Goal: Feedback & Contribution: Submit feedback/report problem

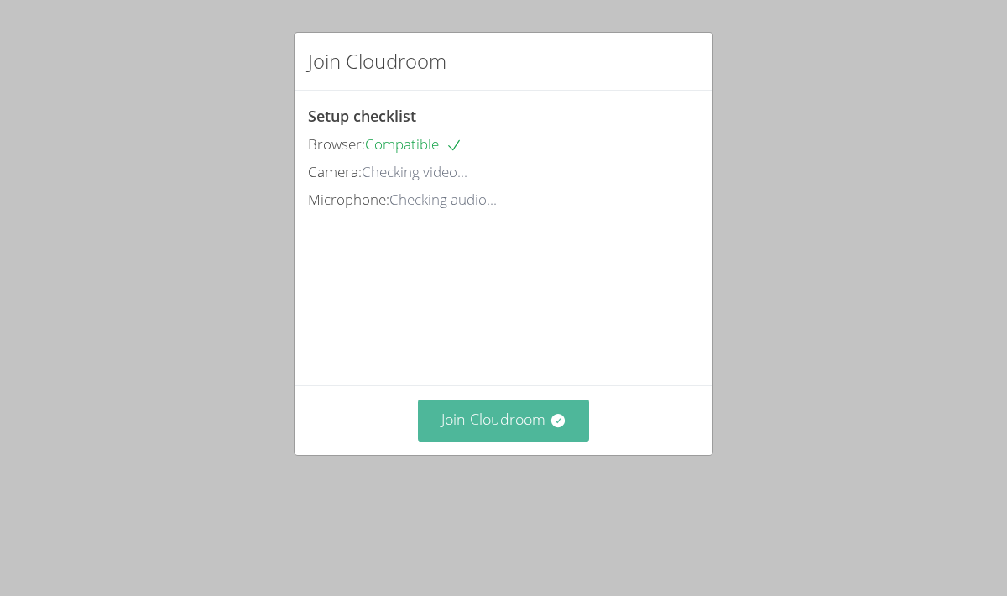
click at [519, 431] on button "Join Cloudroom" at bounding box center [504, 419] width 172 height 41
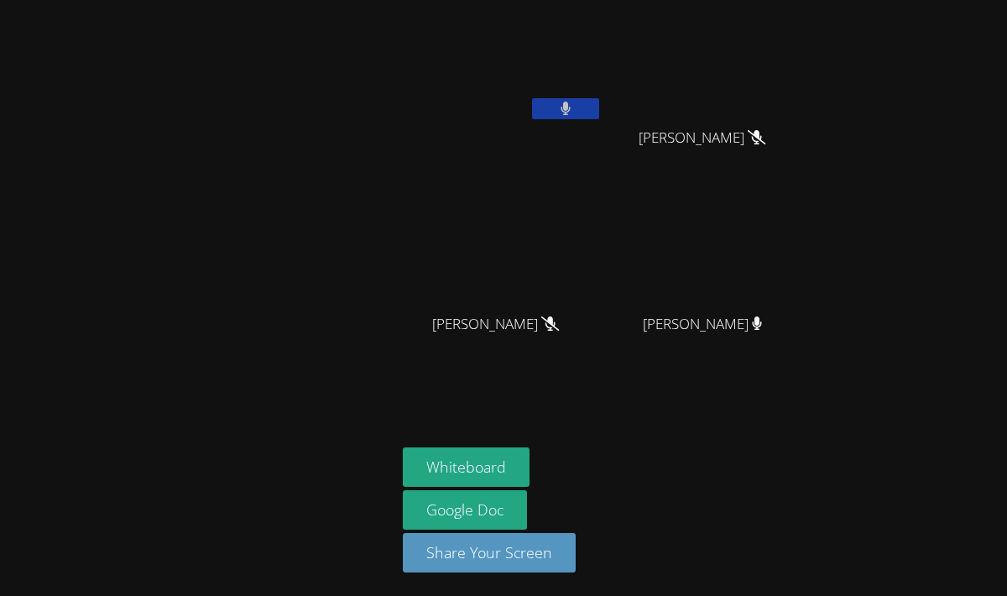
click at [562, 102] on icon at bounding box center [566, 109] width 11 height 14
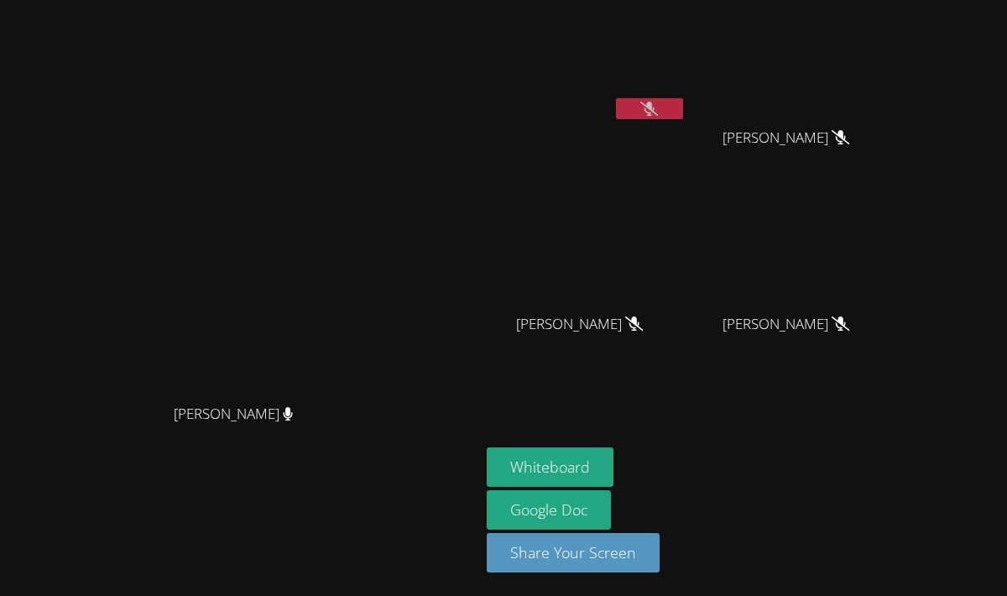
click at [683, 108] on button at bounding box center [649, 108] width 67 height 21
click at [683, 100] on button at bounding box center [649, 108] width 67 height 21
click at [683, 102] on button at bounding box center [649, 108] width 67 height 21
click at [658, 114] on icon at bounding box center [649, 109] width 18 height 14
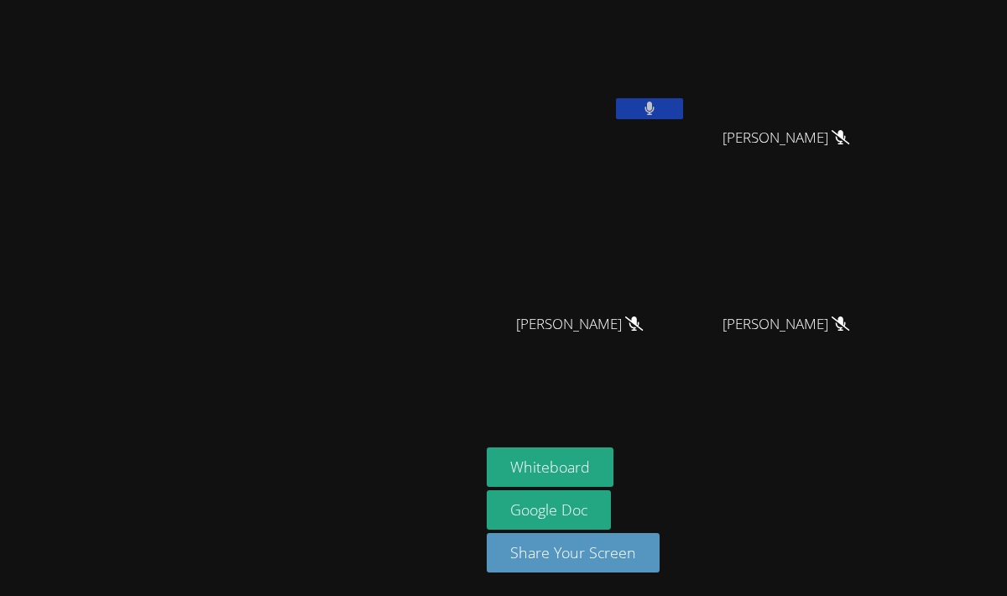
click at [655, 114] on icon at bounding box center [650, 109] width 10 height 14
click at [658, 112] on icon at bounding box center [649, 109] width 18 height 14
click at [655, 112] on icon at bounding box center [650, 109] width 10 height 14
click at [658, 108] on icon at bounding box center [649, 109] width 18 height 14
click at [655, 111] on icon at bounding box center [650, 109] width 10 height 14
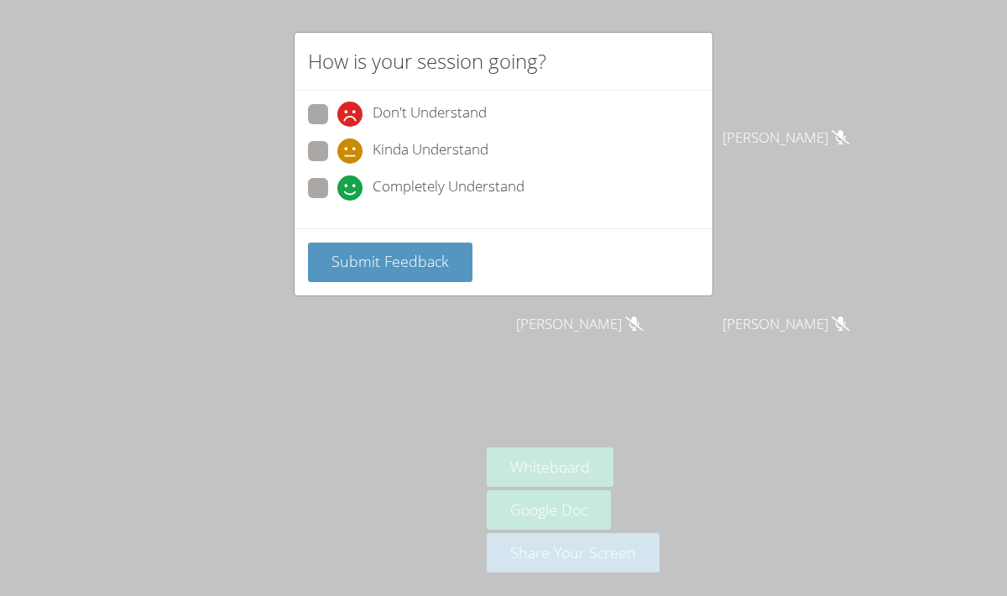
click at [337, 201] on span at bounding box center [337, 201] width 0 height 0
click at [337, 186] on input "Completely Understand" at bounding box center [344, 185] width 14 height 14
radio input "true"
click at [355, 258] on span "Submit Feedback" at bounding box center [389, 261] width 117 height 20
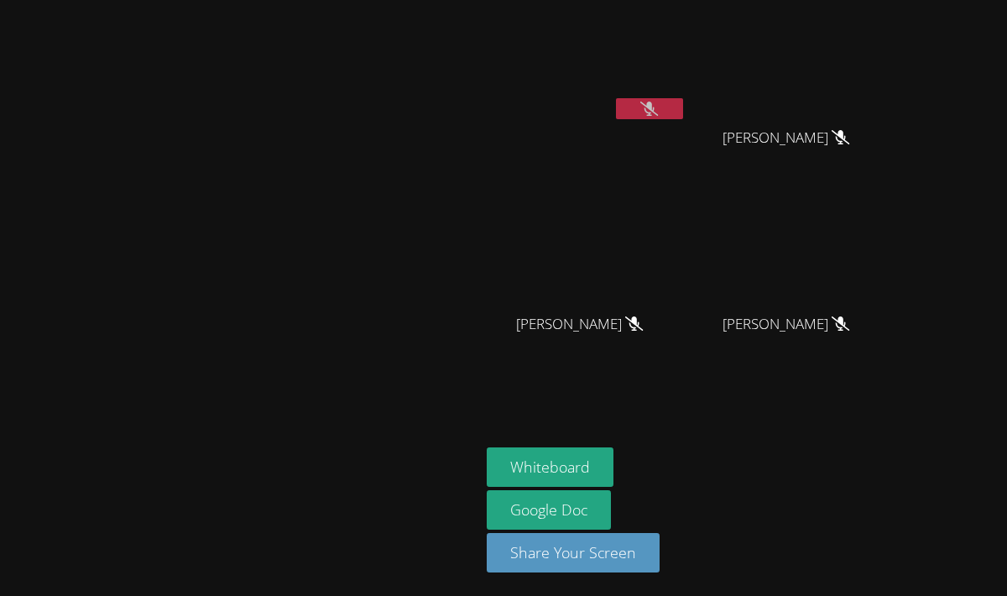
click at [658, 111] on icon at bounding box center [649, 109] width 18 height 14
